Goal: Transaction & Acquisition: Purchase product/service

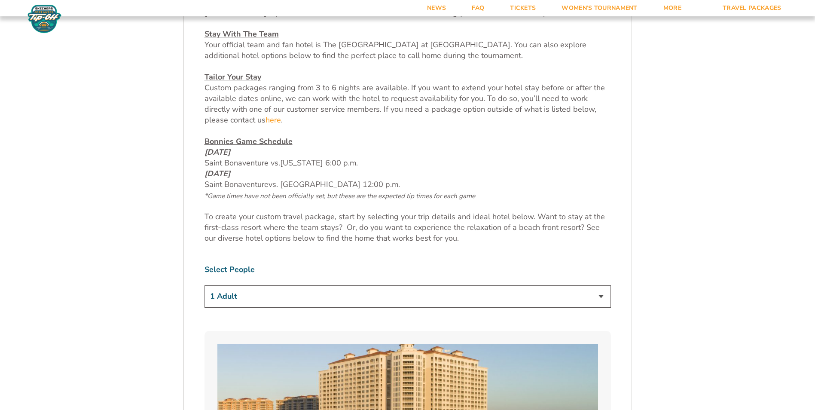
scroll to position [129, 0]
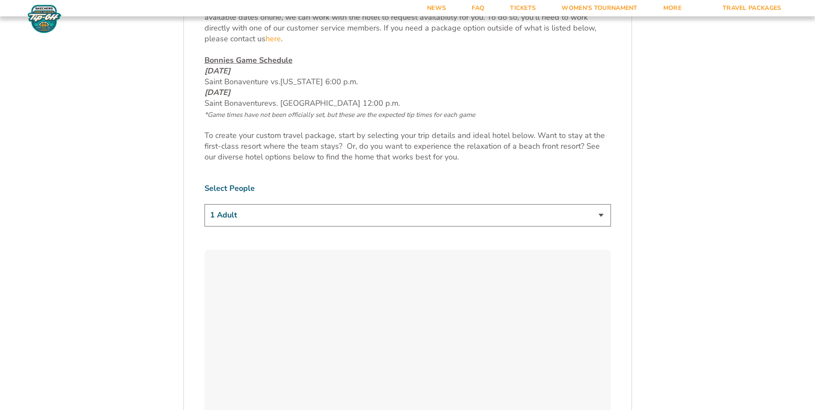
scroll to position [473, 0]
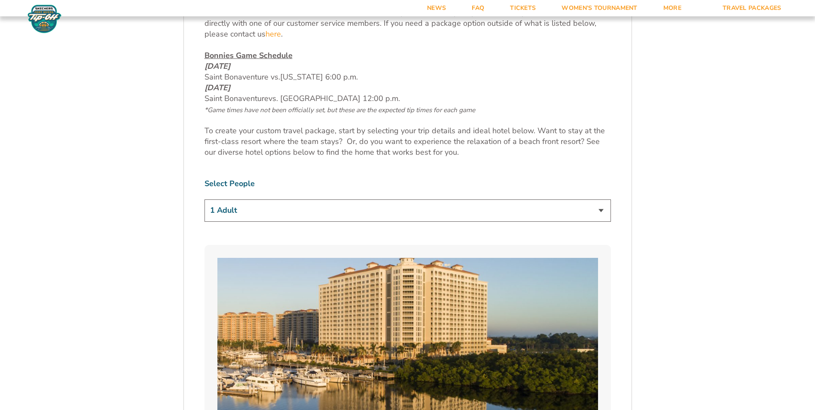
click at [602, 212] on select "1 Adult 2 Adults 3 Adults 4 Adults 2 Adults + 1 Child 2 Adults + 2 Children 2 A…" at bounding box center [408, 210] width 406 height 22
click at [205, 199] on select "1 Adult 2 Adults 3 Adults 4 Adults 2 Adults + 1 Child 2 Adults + 2 Children 2 A…" at bounding box center [408, 210] width 406 height 22
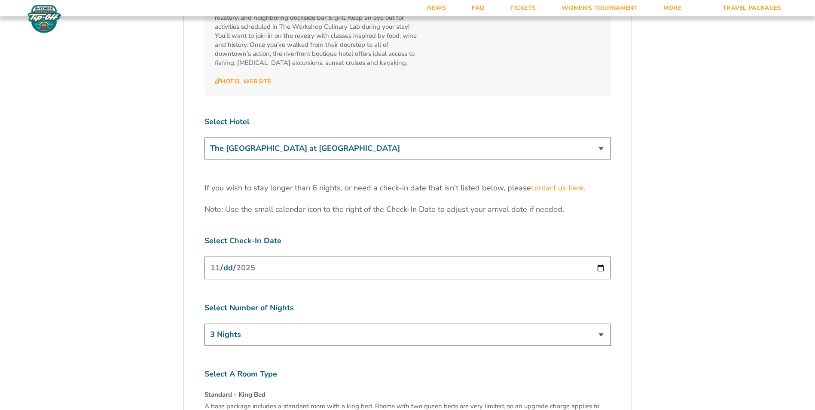
scroll to position [2664, 0]
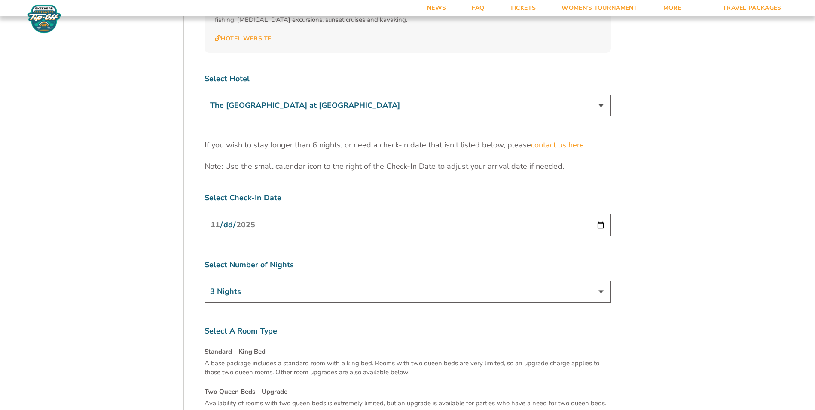
click at [599, 281] on select "3 Nights 4 Nights 5 Nights 6 Nights" at bounding box center [408, 292] width 406 height 22
select select "5 Nights"
click at [205, 281] on select "3 Nights 4 Nights 5 Nights 6 Nights" at bounding box center [408, 292] width 406 height 22
click at [601, 214] on input "2025-11-24" at bounding box center [408, 225] width 406 height 23
type input "2025-11-23"
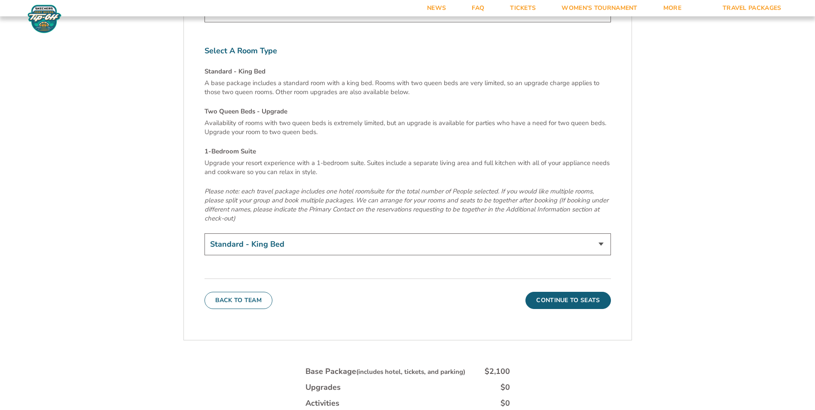
scroll to position [2965, 0]
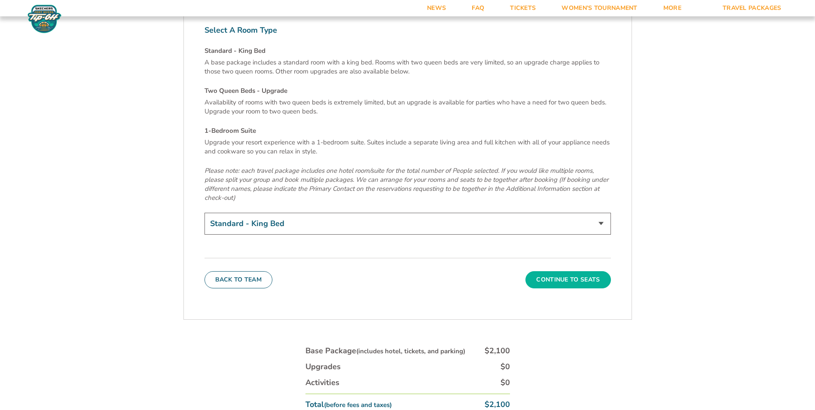
click at [579, 271] on button "Continue To Seats" at bounding box center [567, 279] width 85 height 17
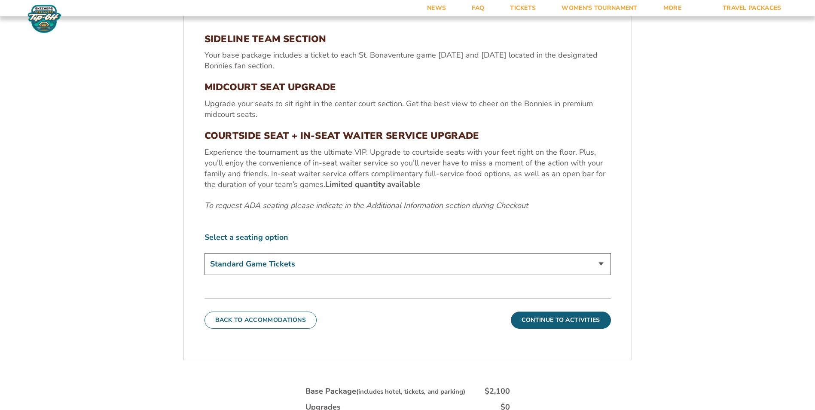
scroll to position [366, 0]
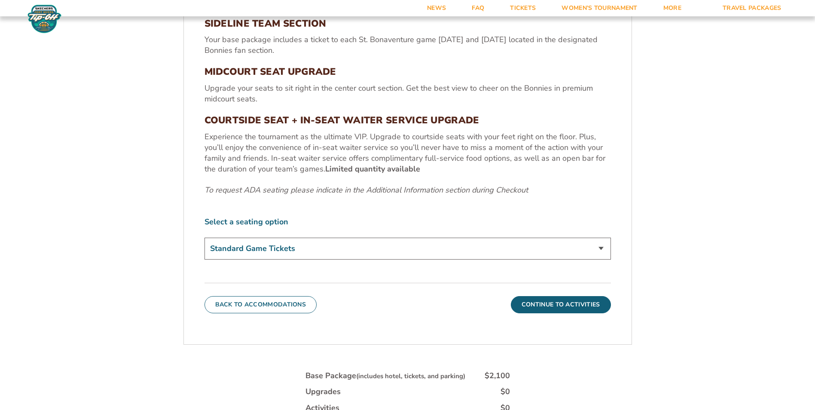
click at [599, 247] on select "Standard Game Tickets Midcourt Seat Upgrade (+$100 per person) Courtside Seat +…" at bounding box center [408, 249] width 406 height 22
click at [294, 246] on select "Standard Game Tickets Midcourt Seat Upgrade (+$100 per person) Courtside Seat +…" at bounding box center [408, 249] width 406 height 22
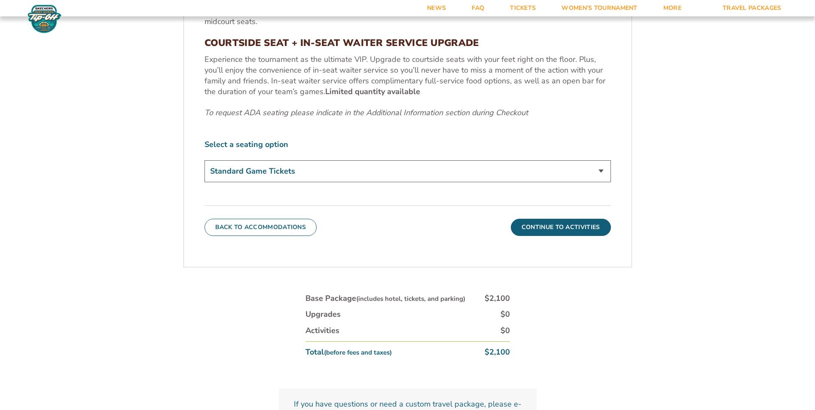
scroll to position [452, 0]
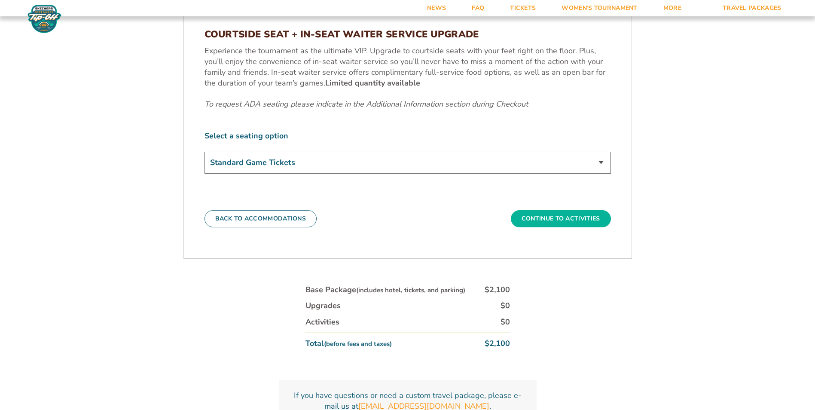
click at [561, 219] on button "Continue To Activities" at bounding box center [561, 218] width 100 height 17
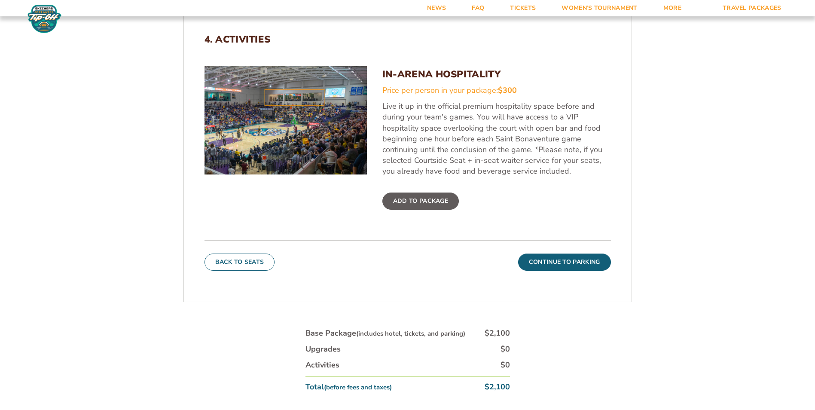
scroll to position [366, 0]
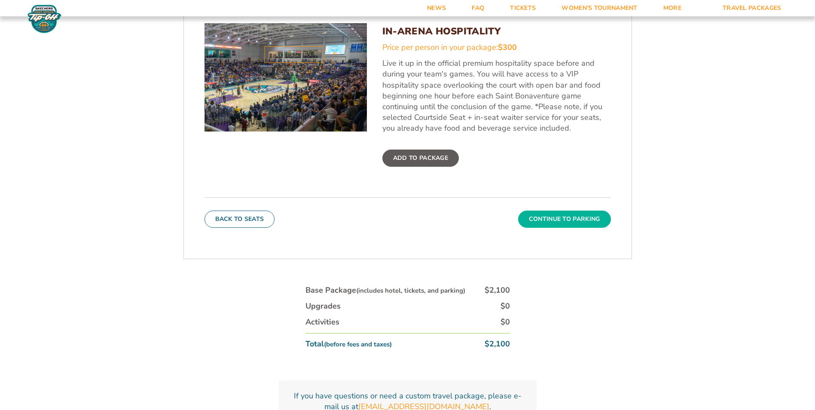
click at [570, 217] on button "Continue To Parking" at bounding box center [564, 219] width 93 height 17
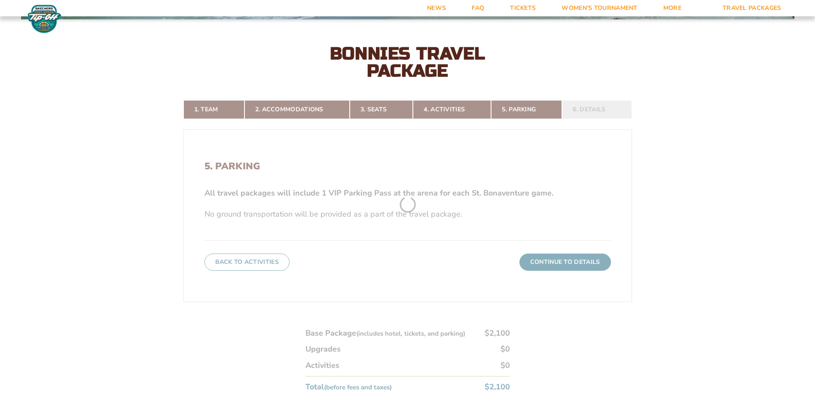
scroll to position [194, 0]
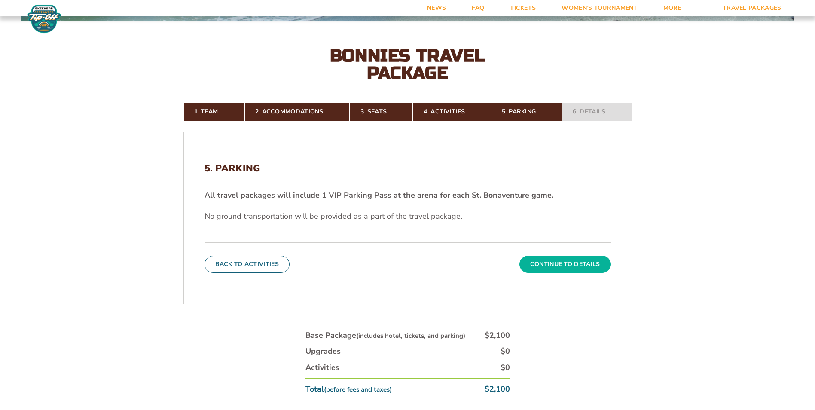
click at [567, 262] on button "Continue To Details" at bounding box center [565, 264] width 92 height 17
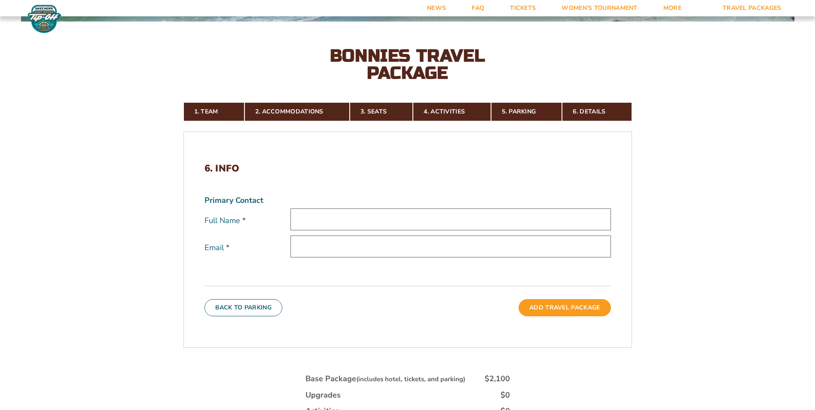
click at [343, 218] on input "text" at bounding box center [450, 219] width 321 height 22
type input "[PERSON_NAME]"
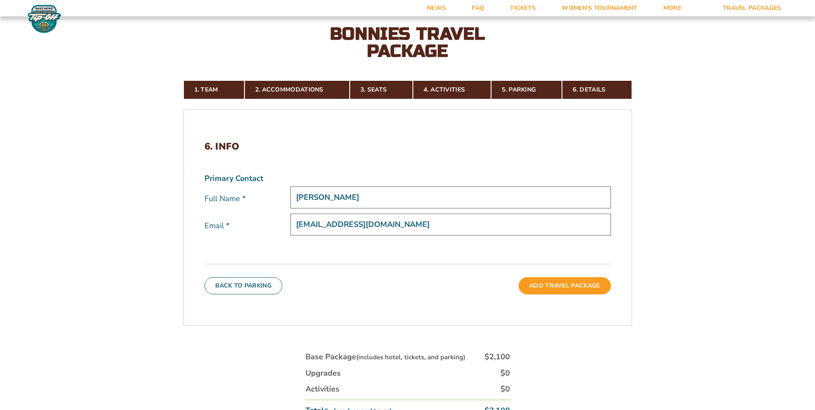
scroll to position [237, 0]
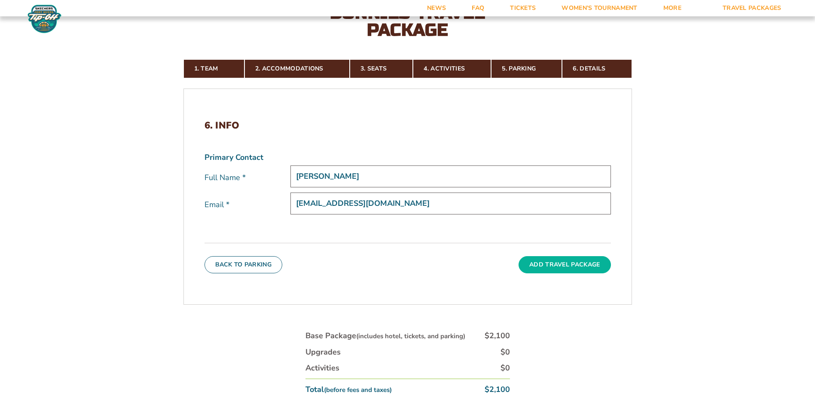
type input "[EMAIL_ADDRESS][DOMAIN_NAME]"
click at [544, 266] on button "Add Travel Package" at bounding box center [565, 264] width 92 height 17
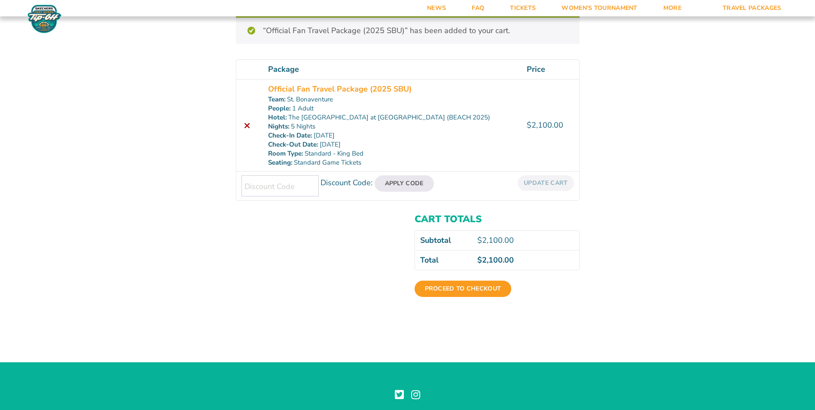
scroll to position [129, 0]
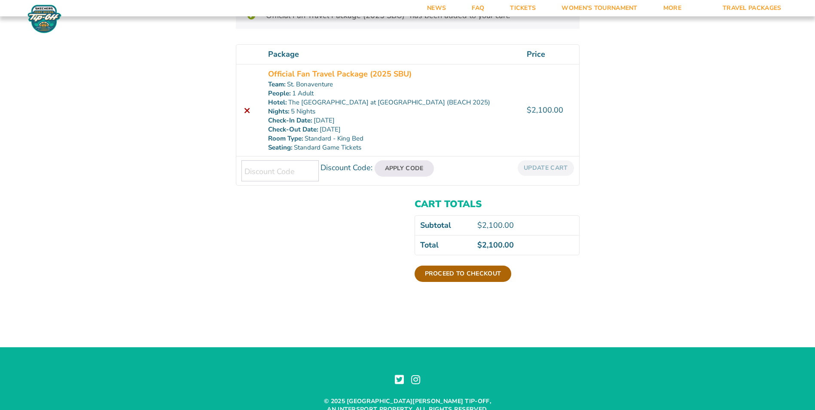
click at [434, 274] on link "Proceed to checkout" at bounding box center [463, 274] width 97 height 16
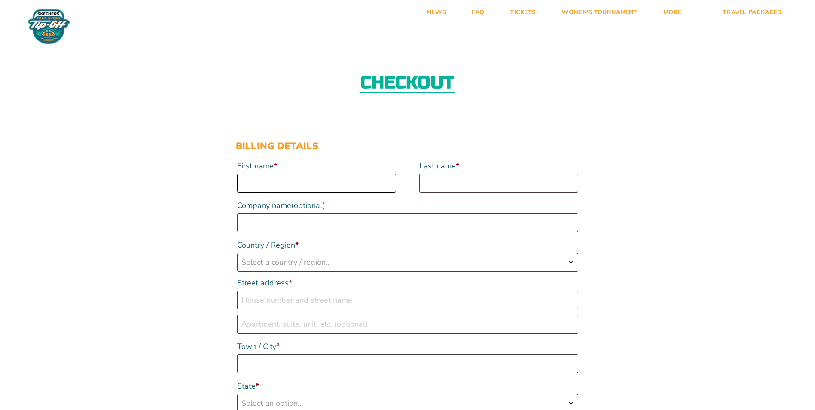
click at [269, 179] on input "First name *" at bounding box center [316, 183] width 159 height 19
type input "[PERSON_NAME]"
type input "Glogouski"
type input "[GEOGRAPHIC_DATA]"
select select "US"
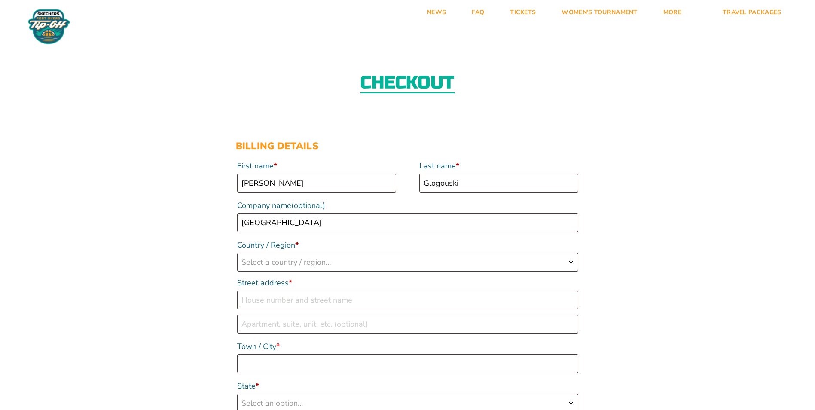
type input "[STREET_ADDRESS]"
type input "St. Bonaventure"
type input "14778"
type input "17163754084"
type input "[EMAIL_ADDRESS][DOMAIN_NAME]"
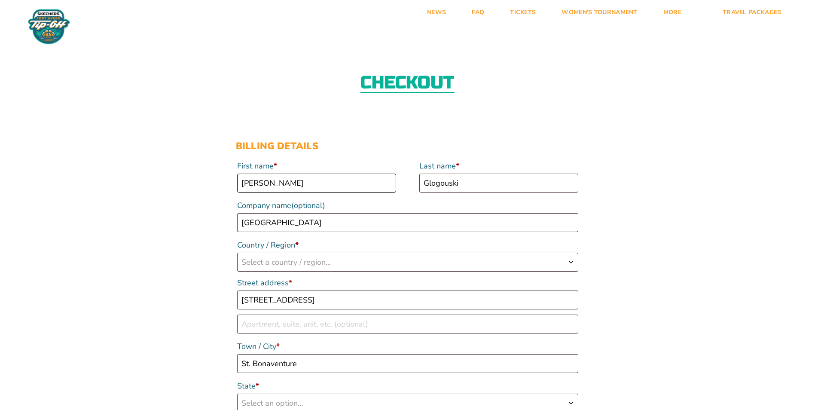
select select "US"
select select "NY"
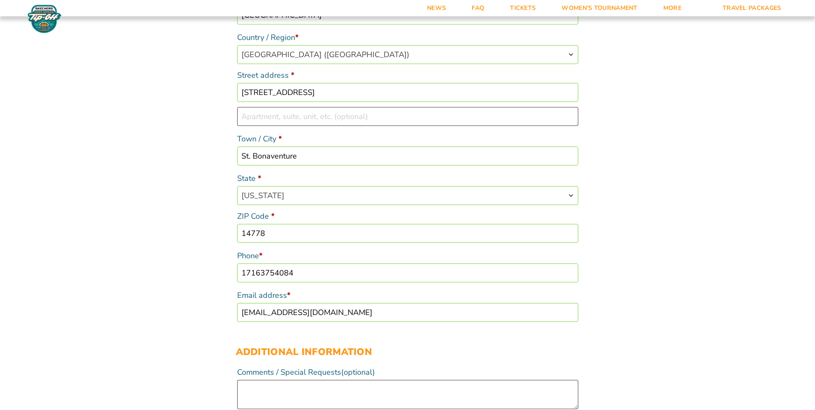
scroll to position [217, 0]
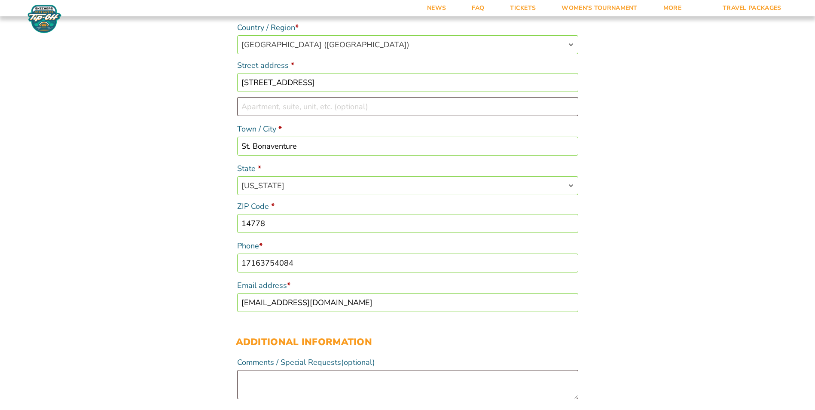
drag, startPoint x: 297, startPoint y: 263, endPoint x: 211, endPoint y: 261, distance: 86.4
click at [211, 261] on div "Checkout Discount Code: Apply Code Billing details First name * Janet Last name…" at bounding box center [407, 388] width 815 height 1136
type input "7163072916"
click at [210, 273] on div "Checkout Discount Code: Apply Code Billing details First name * Janet Last name…" at bounding box center [407, 388] width 815 height 1136
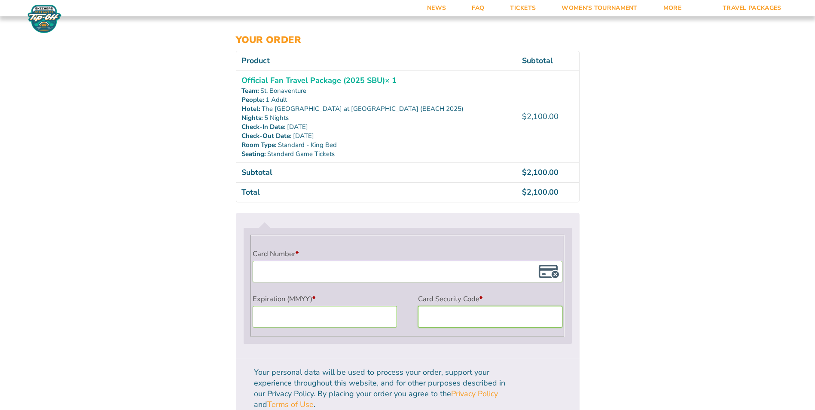
scroll to position [647, 0]
